Goal: Information Seeking & Learning: Learn about a topic

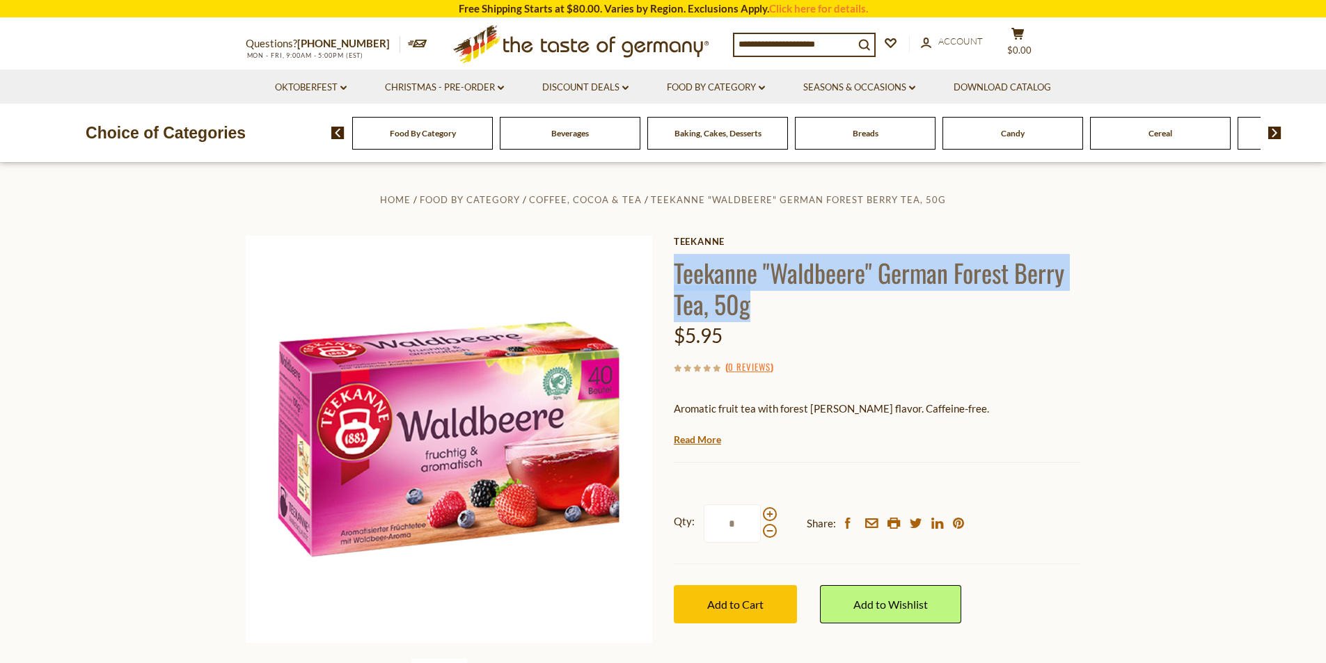
drag, startPoint x: 755, startPoint y: 316, endPoint x: 677, endPoint y: 286, distance: 84.2
click at [677, 286] on h1 "Teekanne "Waldbeere" German Forest Berry Tea, 50g" at bounding box center [877, 288] width 407 height 63
click at [700, 265] on h1 "Teekanne "Waldbeere" German Forest Berry Tea, 50g" at bounding box center [877, 288] width 407 height 63
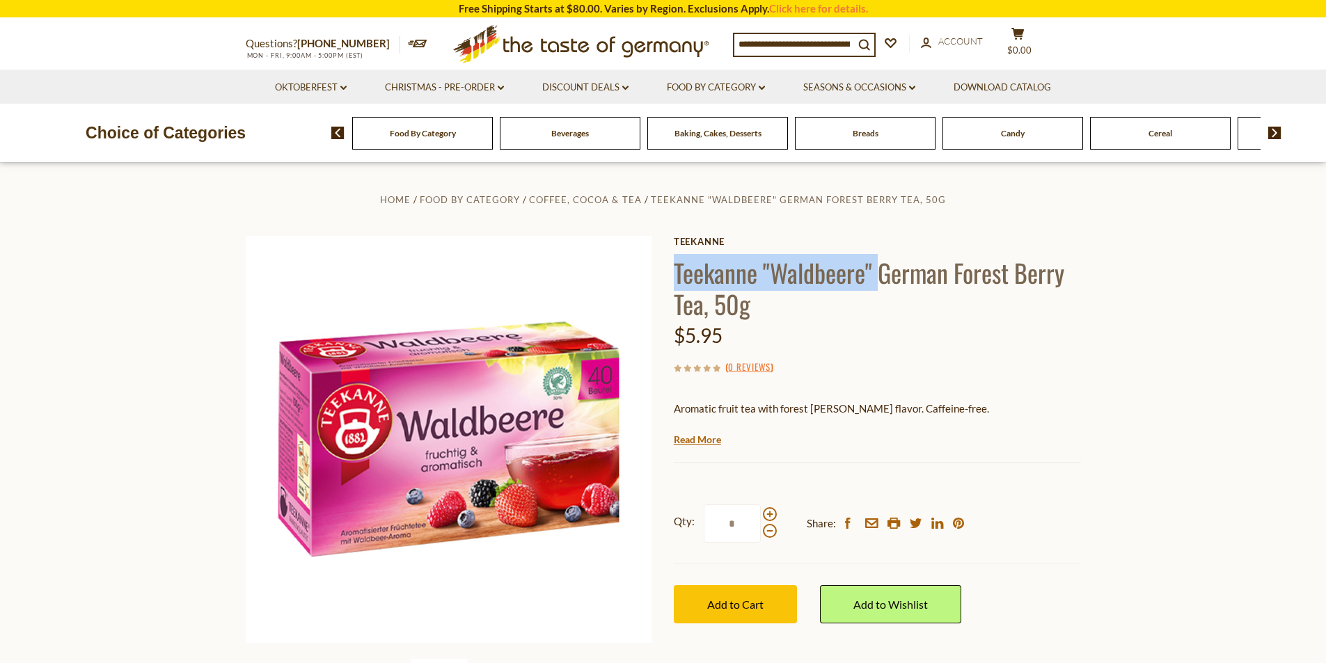
drag, startPoint x: 677, startPoint y: 264, endPoint x: 876, endPoint y: 268, distance: 199.1
click at [876, 268] on h1 "Teekanne "Waldbeere" German Forest Berry Tea, 50g" at bounding box center [877, 288] width 407 height 63
copy h1 "Teekanne "Waldbeere""
